Goal: Navigation & Orientation: Understand site structure

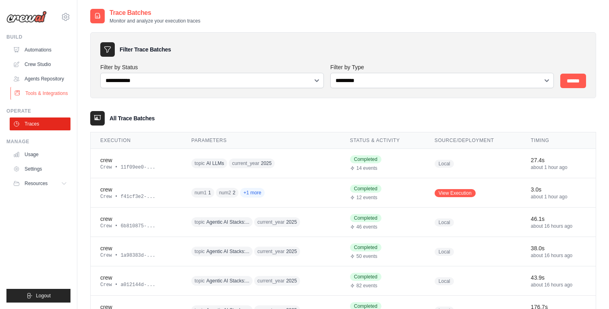
click at [49, 91] on link "Tools & Integrations" at bounding box center [40, 93] width 61 height 13
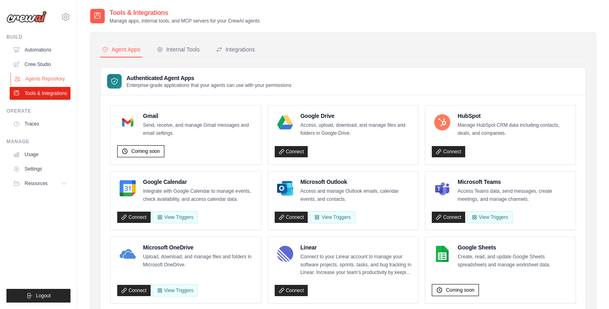
click at [48, 75] on link "Agents Repository" at bounding box center [40, 78] width 61 height 13
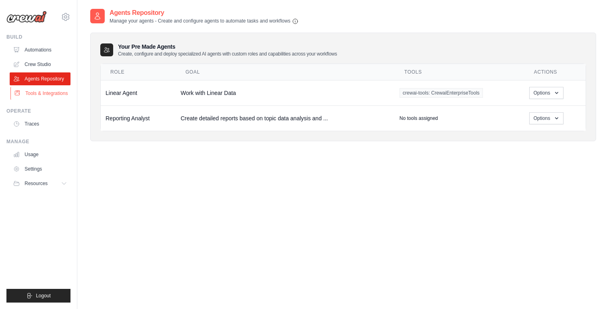
click at [38, 92] on link "Tools & Integrations" at bounding box center [40, 93] width 61 height 13
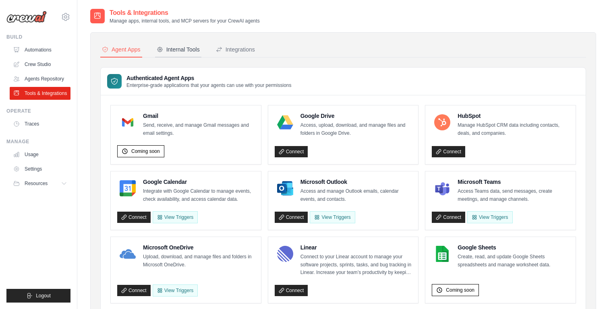
click at [184, 50] on div "Internal Tools" at bounding box center [178, 49] width 43 height 8
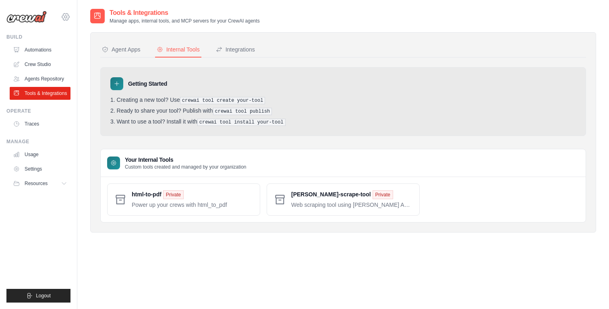
click at [64, 16] on icon at bounding box center [66, 17] width 10 height 10
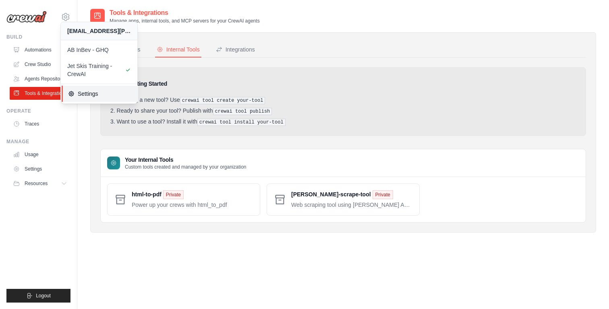
click at [85, 93] on span "Settings" at bounding box center [100, 94] width 64 height 8
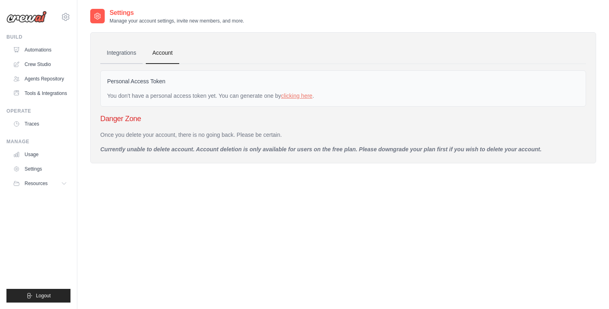
click at [118, 51] on link "Integrations" at bounding box center [121, 53] width 42 height 22
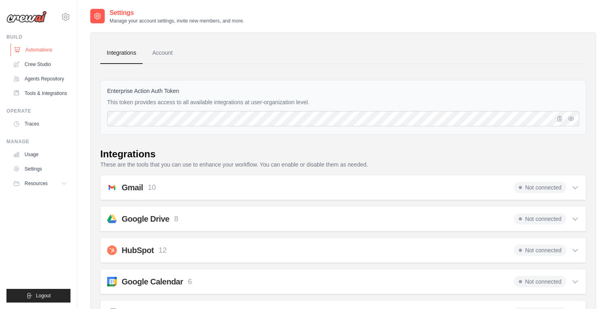
click at [30, 50] on link "Automations" at bounding box center [40, 49] width 61 height 13
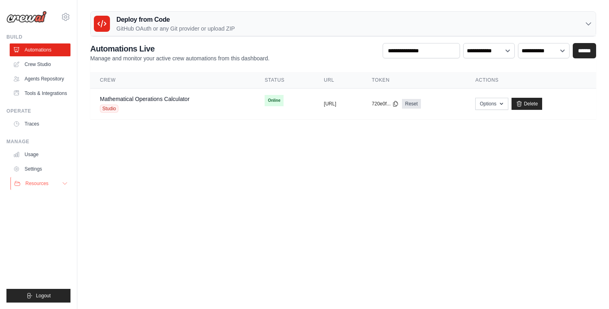
click at [64, 181] on icon at bounding box center [65, 183] width 6 height 6
click at [52, 195] on span "Documentation" at bounding box center [45, 197] width 33 height 6
